Goal: Information Seeking & Learning: Obtain resource

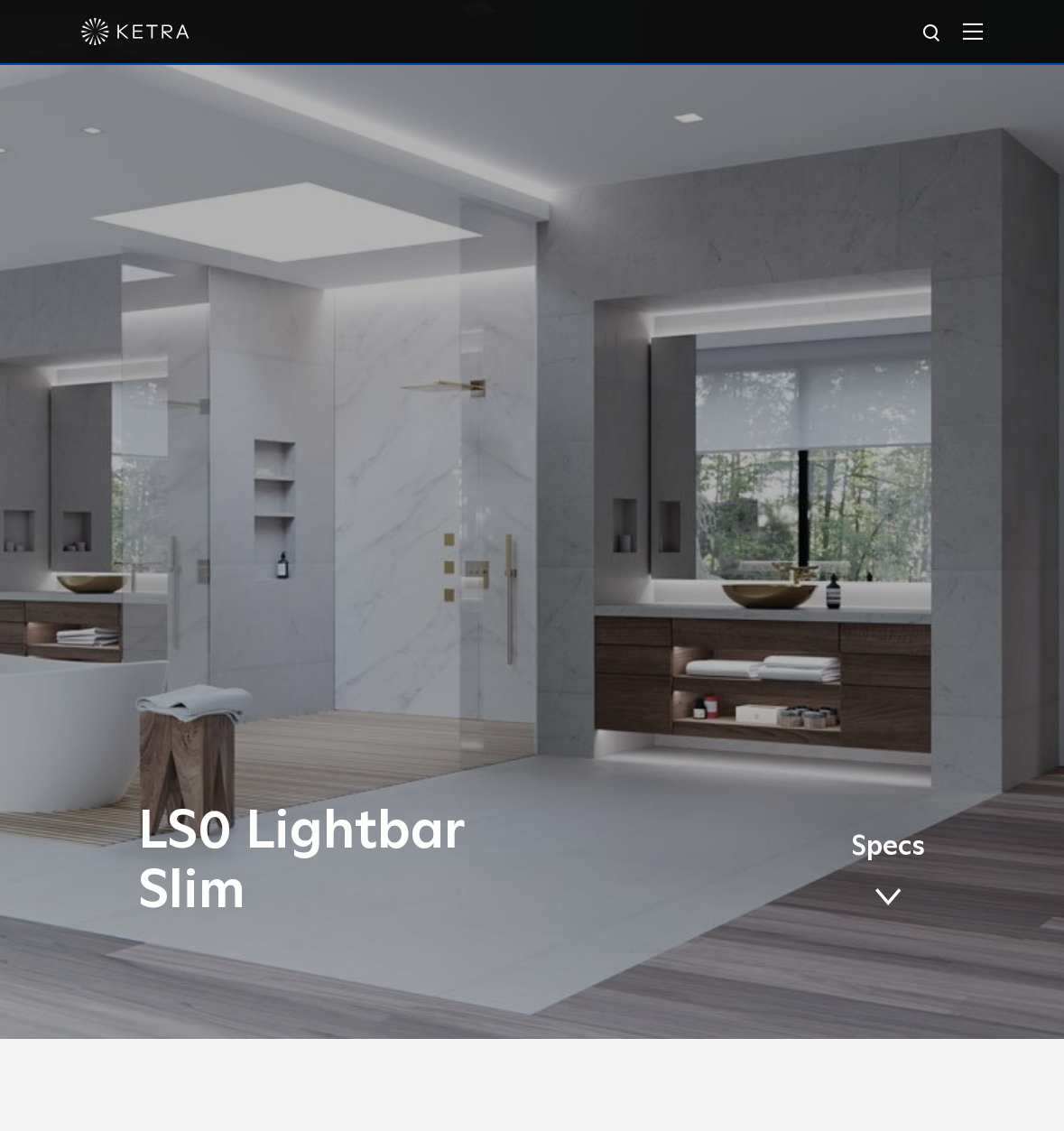
click at [882, 843] on span "Specs" at bounding box center [887, 847] width 74 height 26
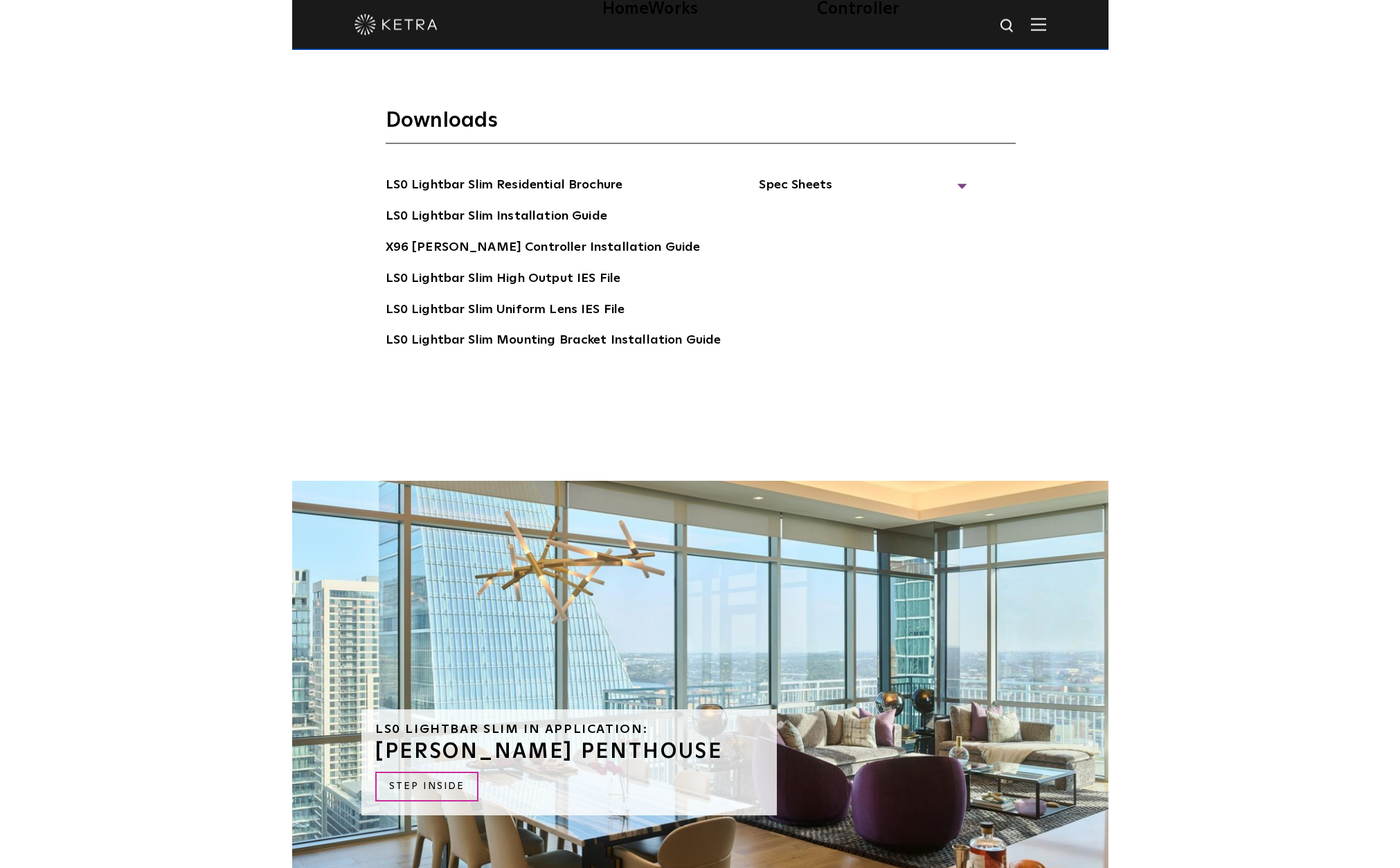
scroll to position [3146, 0]
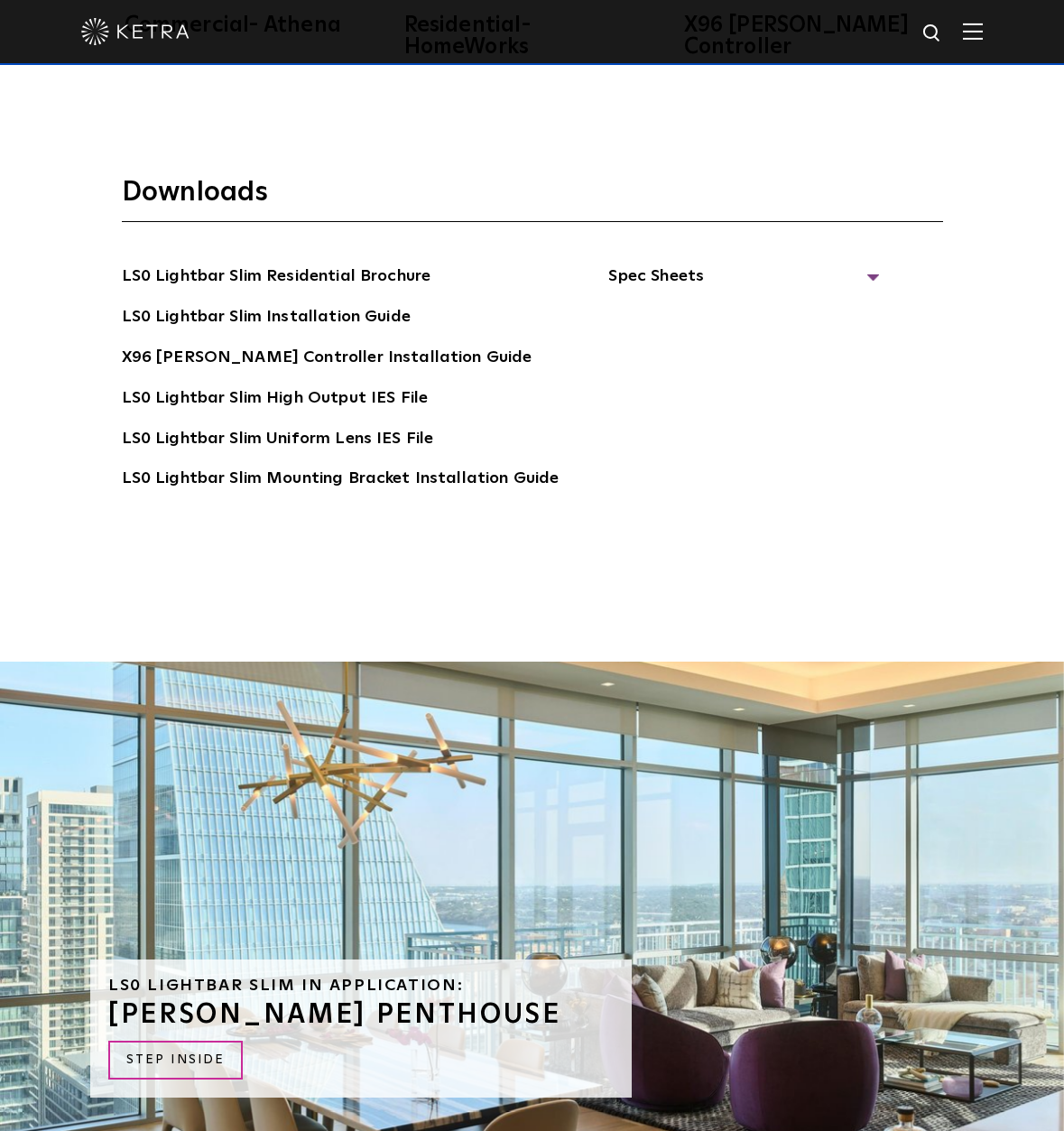
click at [871, 264] on div "LS0 Lightbar Slim Residential Brochure LS0 Lightbar Slim Installation Guide X96…" at bounding box center [532, 403] width 821 height 281
click at [864, 264] on span "Spec Sheets" at bounding box center [744, 283] width 271 height 40
click at [761, 303] on link "LS0 Lightbar Slim Spec Sheet" at bounding box center [747, 317] width 232 height 29
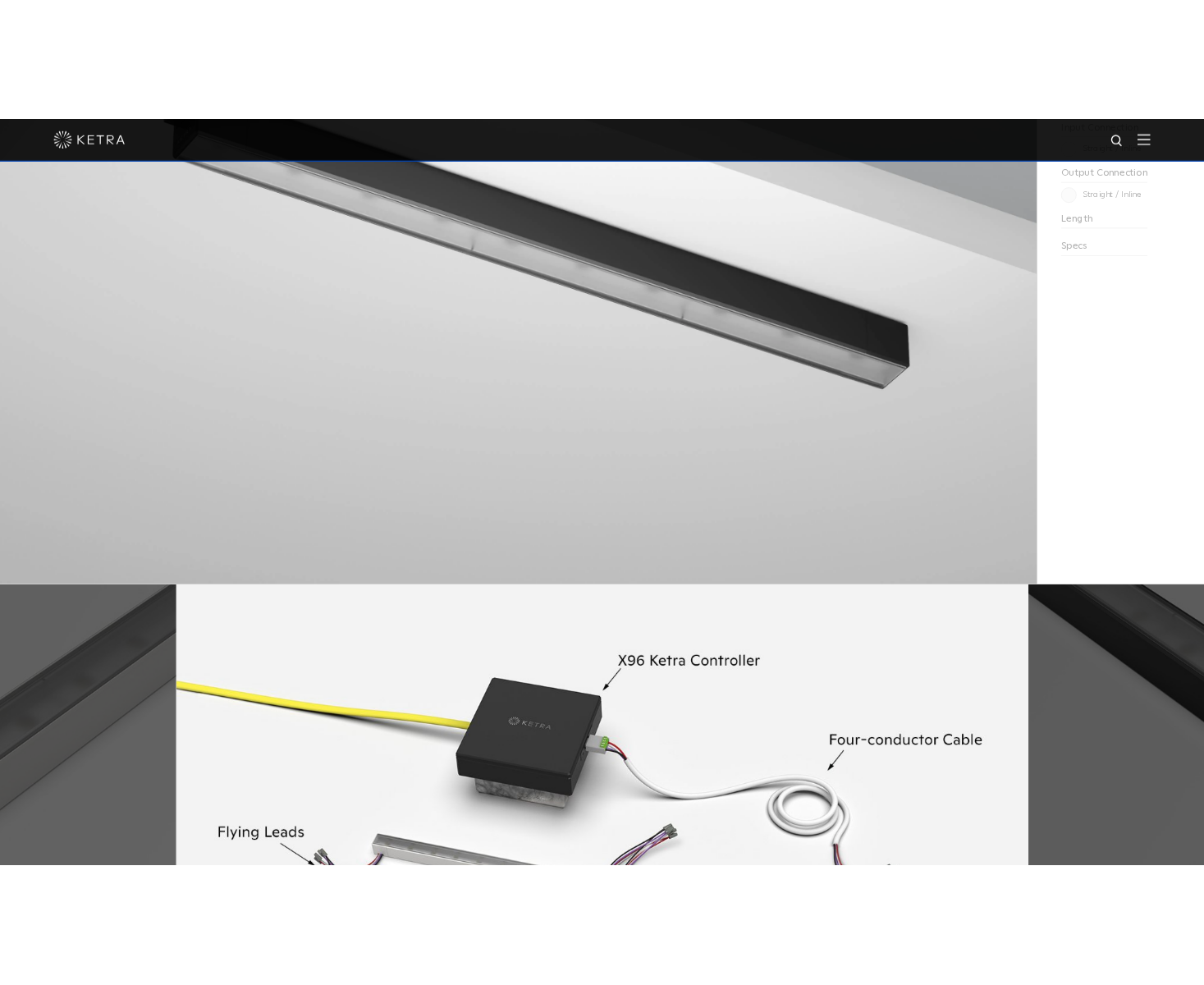
scroll to position [2139, 0]
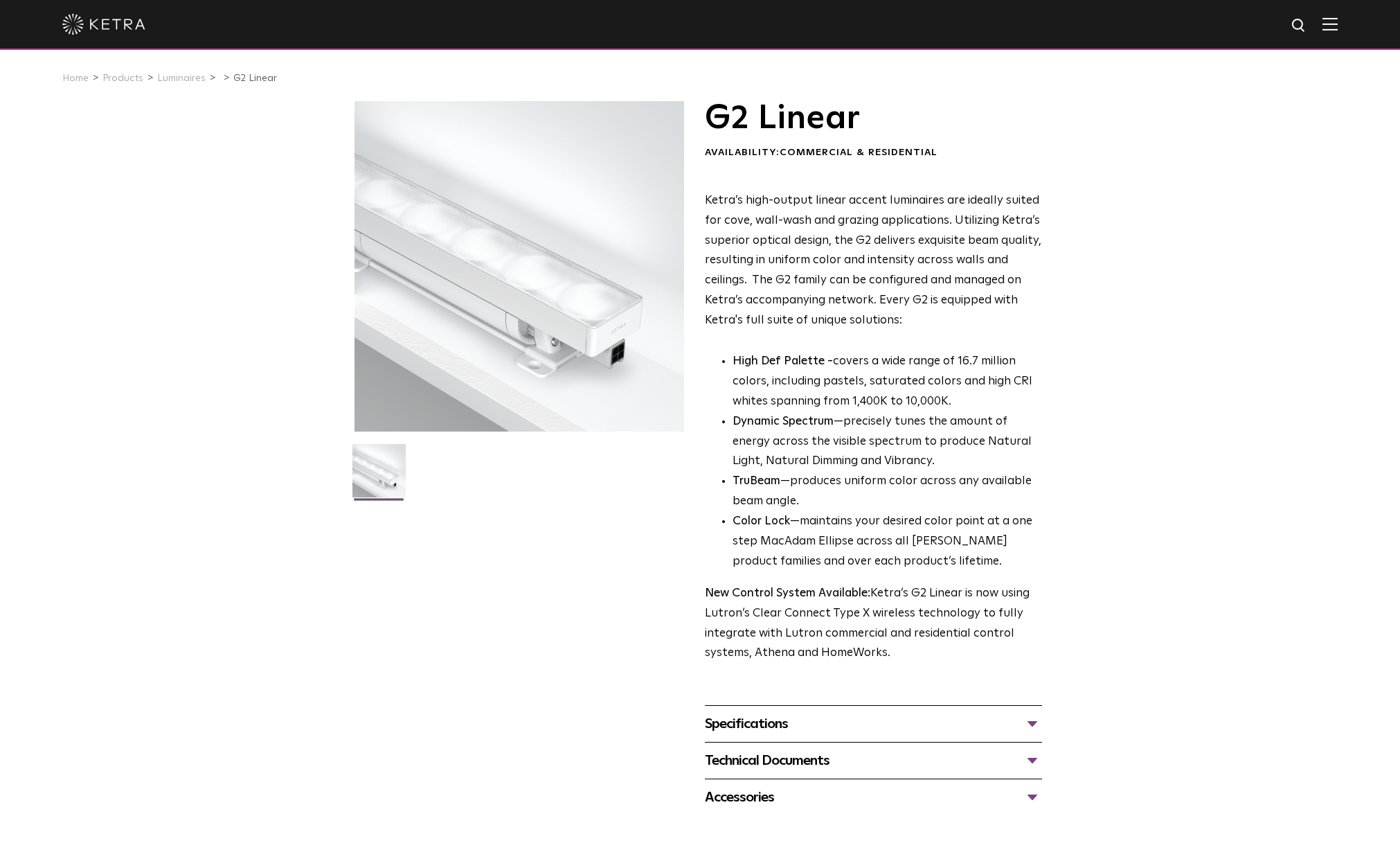
click at [1040, 717] on div "G2 Linear Availability: Commercial & Residential Ketra’s high-output linear acc…" at bounding box center [700, 458] width 692 height 714
click at [1039, 720] on div "Specifications" at bounding box center [873, 723] width 337 height 22
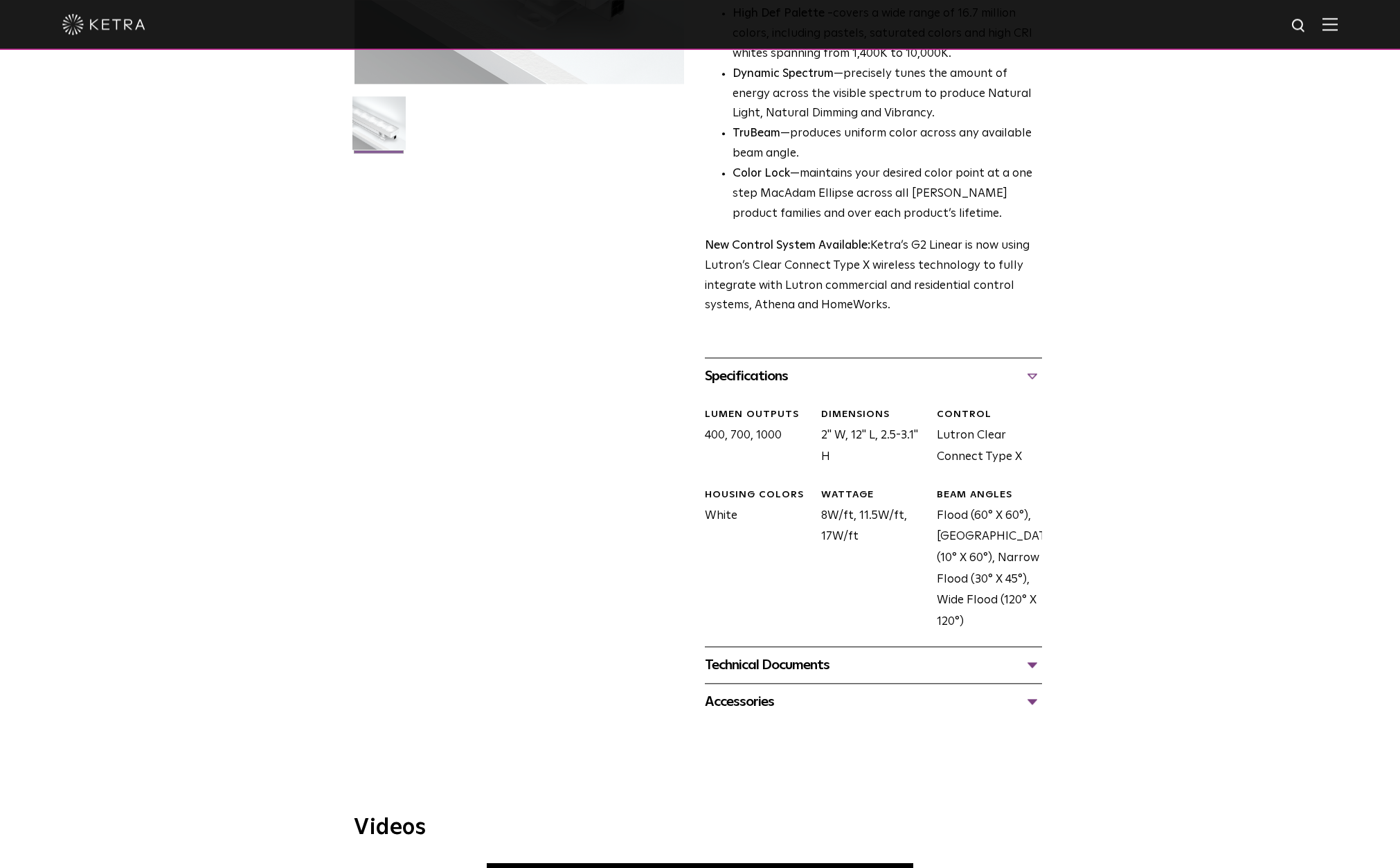
scroll to position [353, 0]
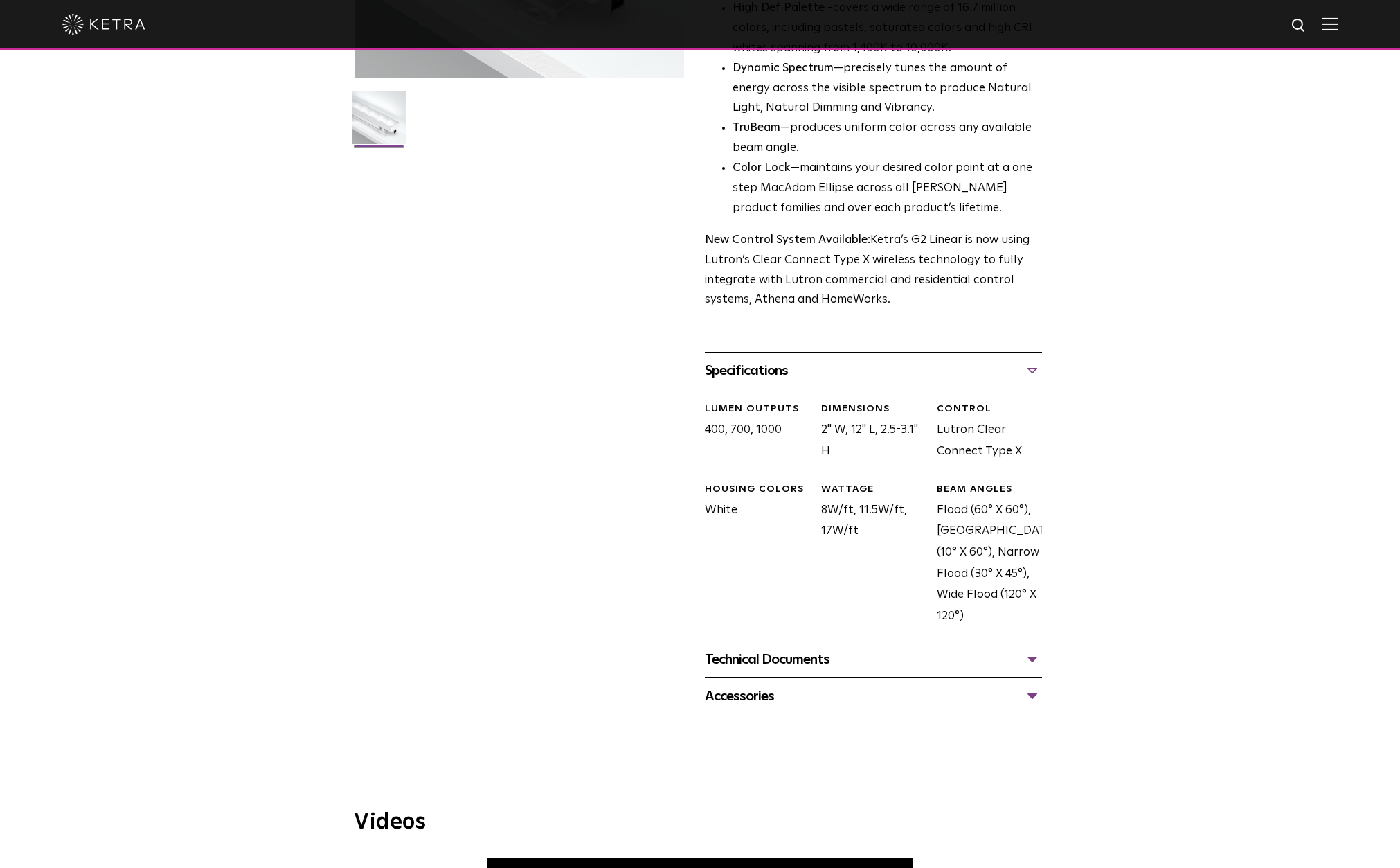
click at [1133, 546] on div "G2 Linear Availability: Commercial & Residential Ketra’s high-output linear acc…" at bounding box center [700, 231] width 1400 height 967
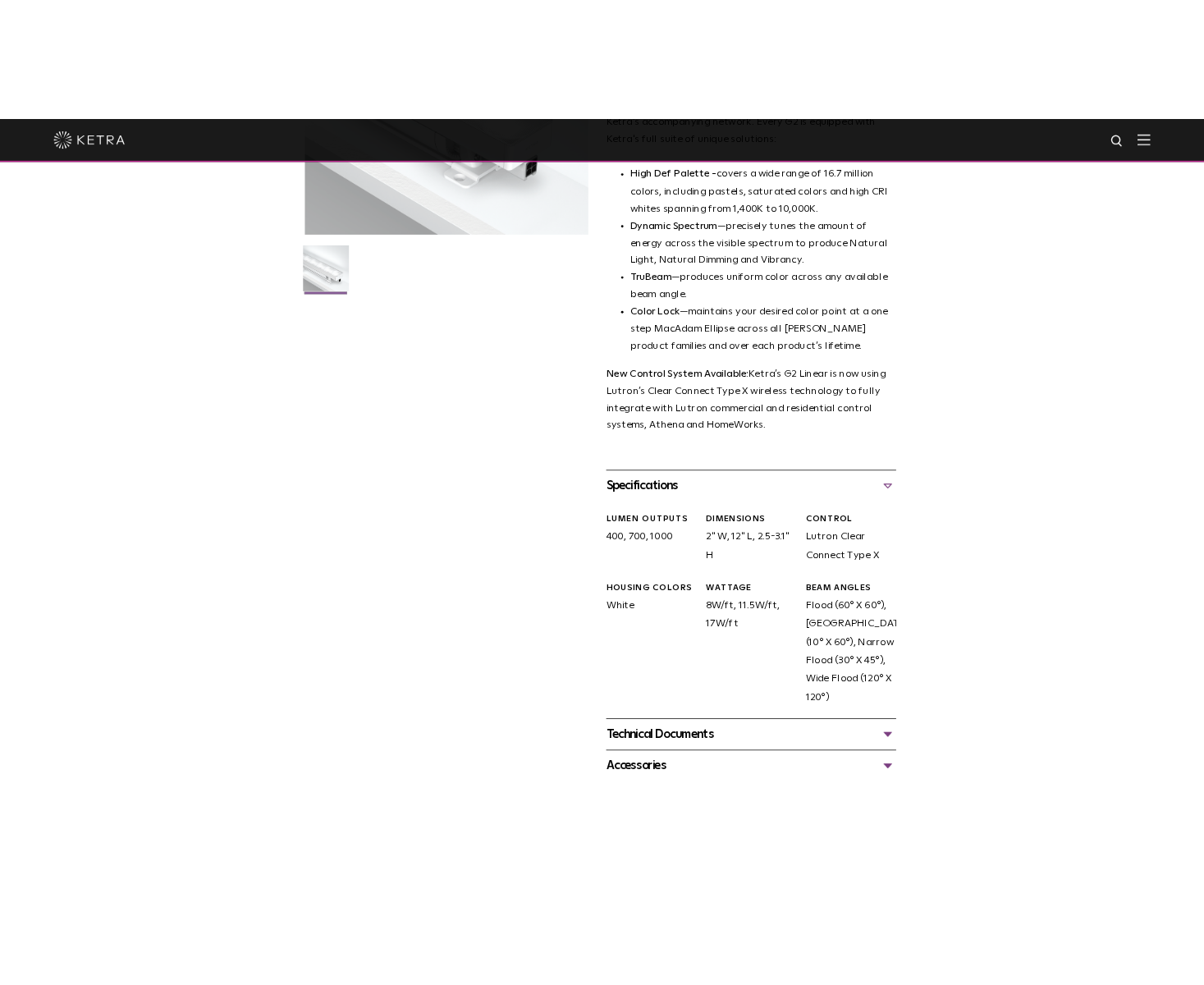
scroll to position [252, 0]
